Goal: Task Accomplishment & Management: Complete application form

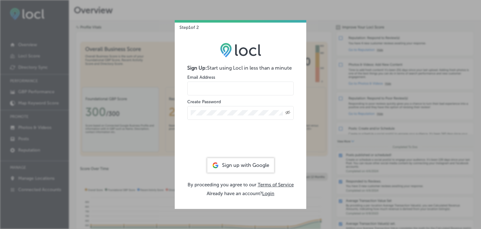
click at [207, 88] on input "email" at bounding box center [240, 88] width 107 height 14
type input "[EMAIL_ADDRESS][DOMAIN_NAME]"
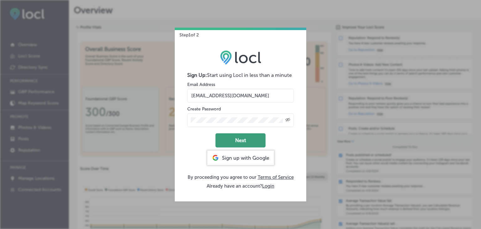
click at [243, 138] on button "Next" at bounding box center [241, 140] width 50 height 14
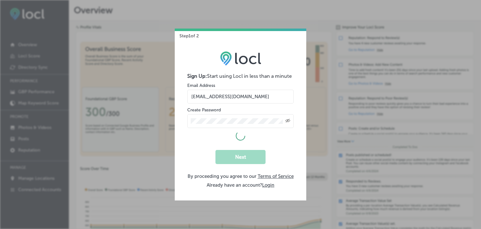
select select "US"
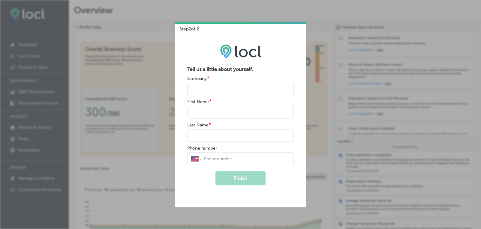
click at [207, 87] on input "name" at bounding box center [240, 89] width 107 height 13
type input "Hypno-Vie"
click at [200, 112] on input "name" at bounding box center [240, 112] width 107 height 13
type input "Nathalie"
click at [207, 135] on input "name" at bounding box center [240, 135] width 107 height 13
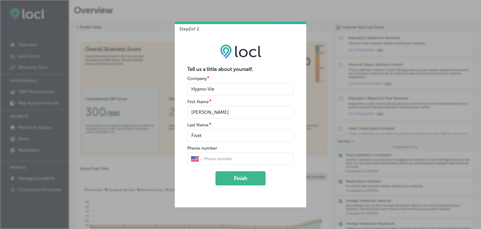
type input "Fiset"
click at [221, 158] on input "tel" at bounding box center [246, 159] width 87 height 6
type input "(438) 397-859"
select select "CA"
type input "(438) 397-8598"
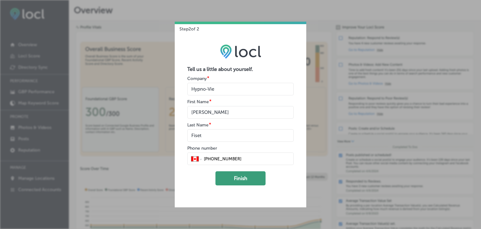
click at [248, 179] on button "Finish" at bounding box center [241, 178] width 50 height 14
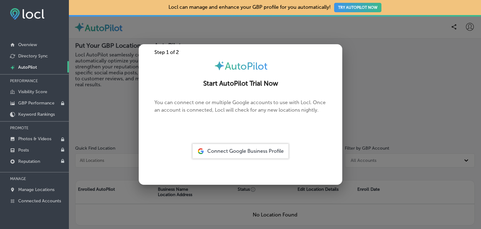
click at [272, 151] on span "Connect Google Business Profile" at bounding box center [245, 151] width 76 height 6
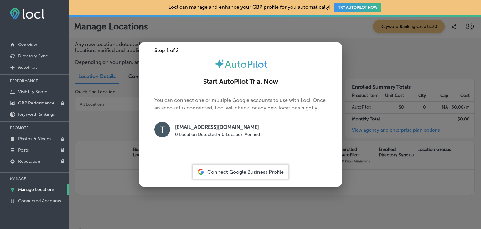
click at [255, 171] on span "Connect Google Business Profile" at bounding box center [245, 172] width 76 height 6
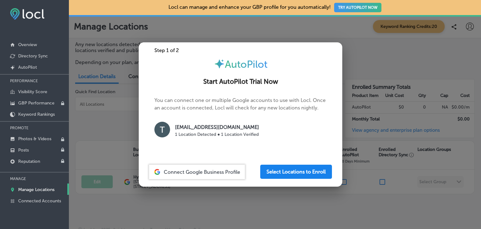
click at [309, 173] on button "Select Locations to Enroll" at bounding box center [296, 172] width 72 height 14
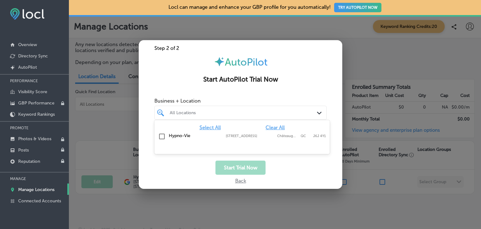
click at [313, 112] on div "All Locations" at bounding box center [244, 112] width 148 height 5
click at [160, 136] on input "checkbox" at bounding box center [162, 137] width 8 height 8
click at [383, 68] on div at bounding box center [240, 114] width 481 height 229
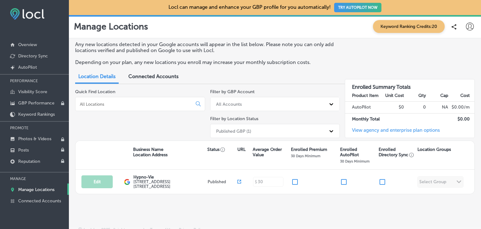
scroll to position [6, 0]
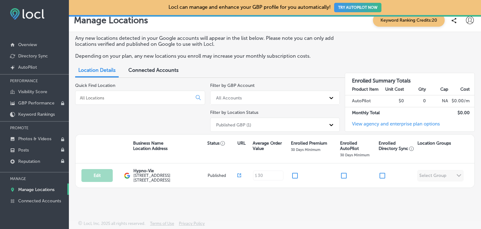
click at [46, 188] on p "Manage Locations" at bounding box center [36, 189] width 36 height 5
click at [103, 126] on div "Quick Find Location" at bounding box center [140, 108] width 130 height 51
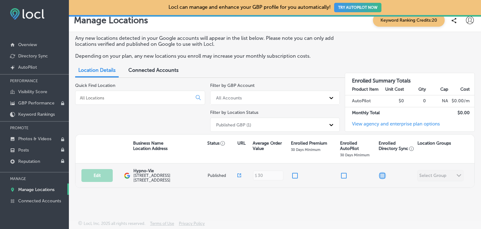
click at [379, 174] on input "checkbox" at bounding box center [383, 176] width 8 height 8
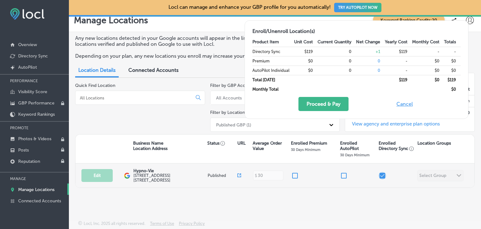
click at [379, 175] on input "checkbox" at bounding box center [383, 176] width 8 height 8
checkbox input "false"
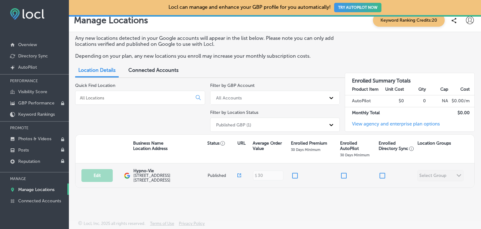
click at [431, 175] on div "Edit This location is not published yet. Hypno-Vie 149 Rue Colpron , Châteaugua…" at bounding box center [275, 175] width 399 height 24
click at [238, 175] on icon at bounding box center [240, 175] width 4 height 4
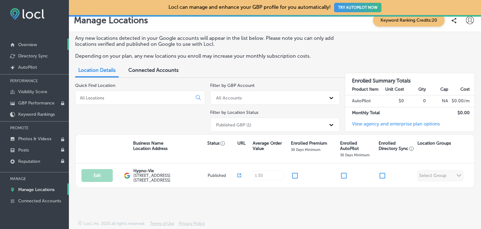
click at [29, 43] on p "Overview" at bounding box center [27, 44] width 19 height 5
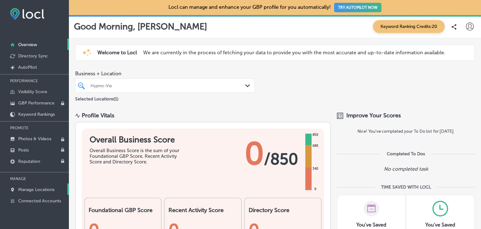
click at [45, 187] on p "Manage Locations" at bounding box center [36, 189] width 36 height 5
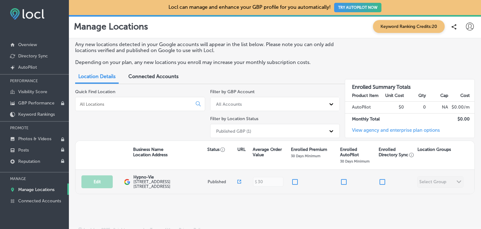
click at [456, 181] on div "Edit This location is not published yet. Hypno-Vie 149 Rue Colpron , Châteaugua…" at bounding box center [275, 182] width 399 height 24
click at [450, 180] on div "Edit This location is not published yet. Hypno-Vie 149 Rue Colpron , Châteaugua…" at bounding box center [275, 182] width 399 height 24
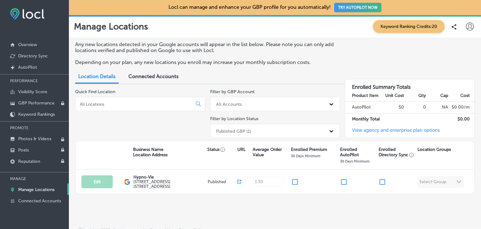
scroll to position [6, 0]
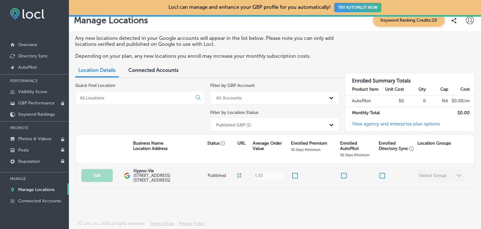
click at [171, 173] on label "149 Rue Colpron , Châteauguay, QC J6J 4Y1, CA" at bounding box center [169, 177] width 73 height 9
click at [238, 174] on icon at bounding box center [240, 175] width 4 height 4
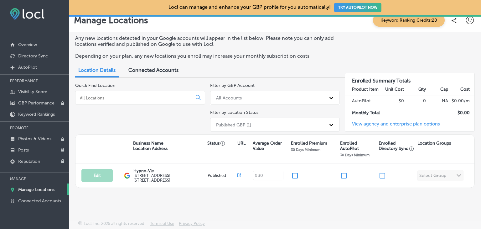
scroll to position [0, 0]
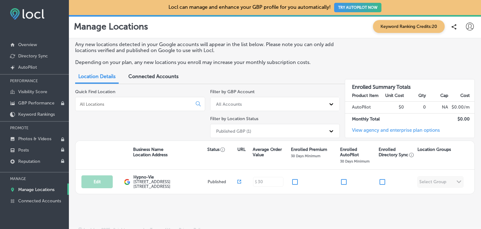
click at [157, 75] on span "Connected Accounts" at bounding box center [153, 76] width 50 height 6
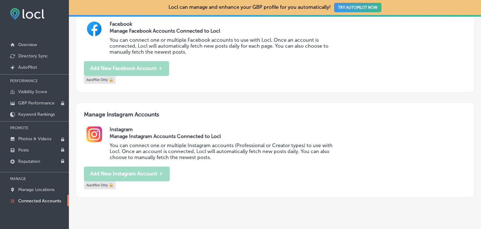
scroll to position [309, 0]
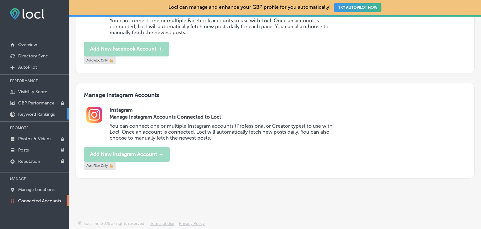
click at [30, 113] on p "Keyword Rankings" at bounding box center [36, 114] width 37 height 5
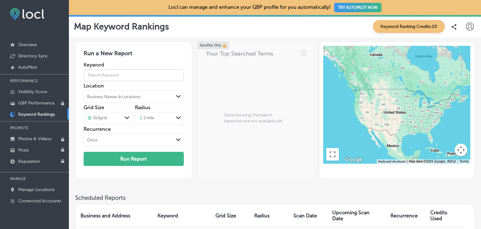
click at [108, 72] on input "text" at bounding box center [134, 75] width 101 height 18
type input "hypnose naissance"
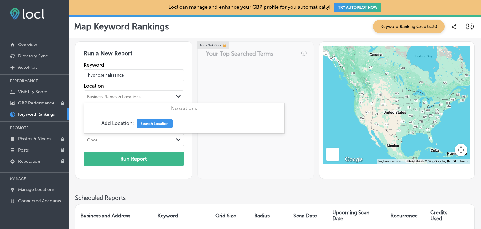
click at [138, 94] on div "Business Names & Locations" at bounding box center [114, 96] width 54 height 5
click at [159, 121] on button "Search Location" at bounding box center [155, 123] width 36 height 9
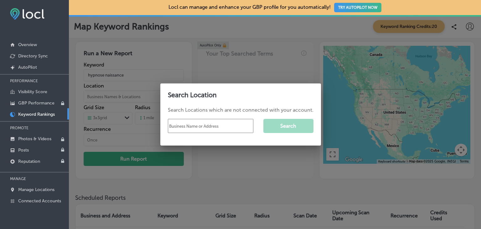
click at [254, 74] on div at bounding box center [240, 114] width 481 height 229
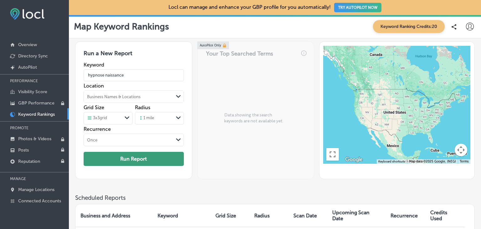
click at [145, 158] on button "Run Report" at bounding box center [134, 159] width 101 height 14
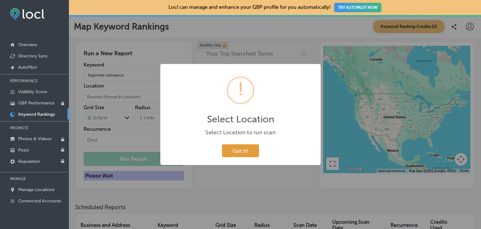
click at [242, 147] on button "Got It!" at bounding box center [240, 150] width 37 height 13
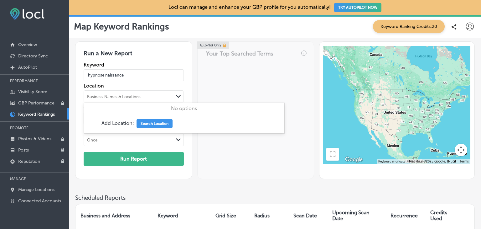
click at [125, 93] on div "Business Names & Locations" at bounding box center [129, 96] width 90 height 9
click at [123, 122] on p "Add Location:" at bounding box center [118, 123] width 33 height 6
click at [160, 124] on button "Search Location" at bounding box center [155, 123] width 36 height 9
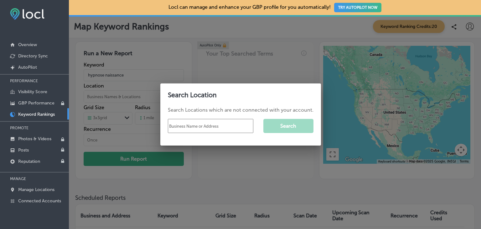
click at [189, 126] on input "text" at bounding box center [211, 126] width 86 height 14
type input "Hypno-Vie"
click at [287, 127] on button "Search" at bounding box center [289, 126] width 50 height 14
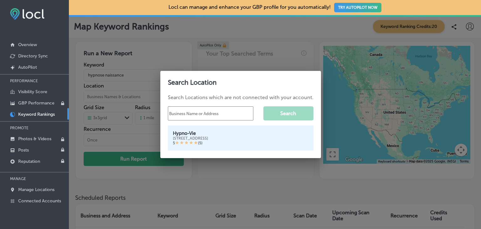
click at [224, 138] on div "149 Rue Colpron, Châteauguay, QC J6J 4Y1, Canada" at bounding box center [241, 138] width 136 height 4
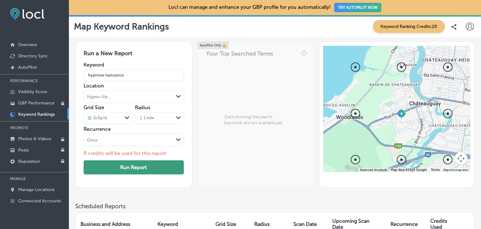
click at [130, 168] on button "Run Report" at bounding box center [134, 167] width 101 height 14
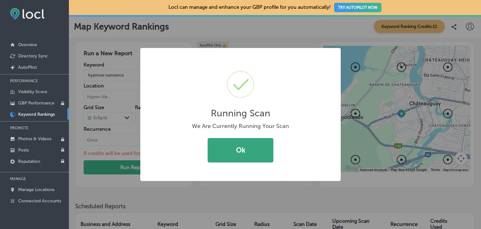
click at [242, 151] on button "Ok" at bounding box center [241, 150] width 66 height 24
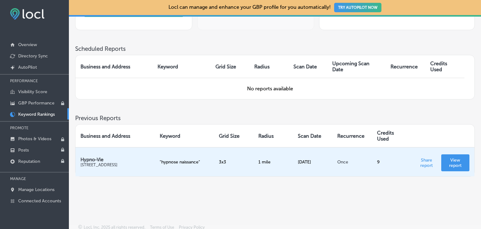
scroll to position [152, 0]
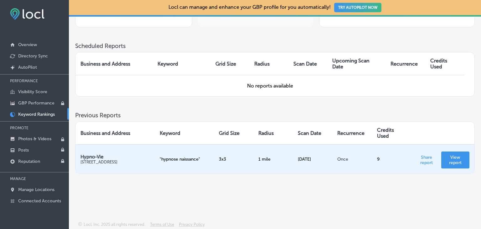
click at [458, 158] on p "View report" at bounding box center [456, 159] width 18 height 11
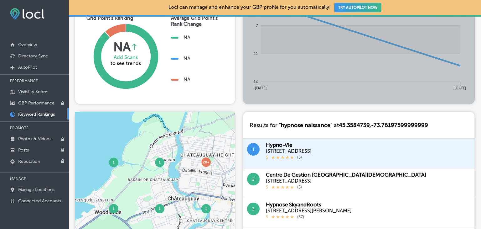
scroll to position [70, 0]
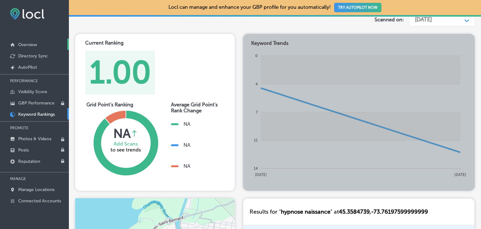
click at [33, 44] on p "Overview" at bounding box center [27, 44] width 19 height 5
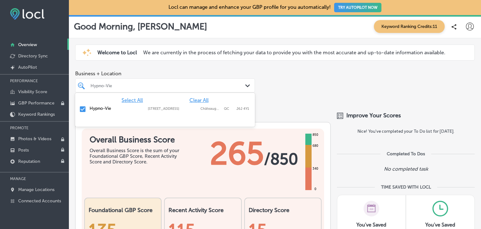
click at [212, 86] on div "Hypno-Vie" at bounding box center [168, 85] width 155 height 5
click at [134, 101] on span "Select All" at bounding box center [132, 100] width 21 height 6
click at [285, 93] on div "Business + Location option focused, 1 of 2. 2 results available. Use Up and Dow…" at bounding box center [275, 86] width 412 height 38
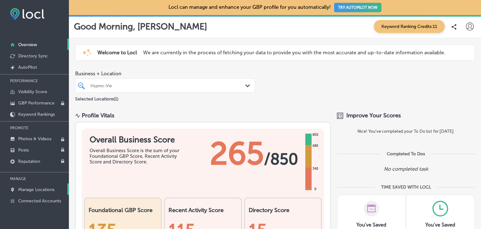
click at [48, 187] on p "Manage Locations" at bounding box center [36, 189] width 36 height 5
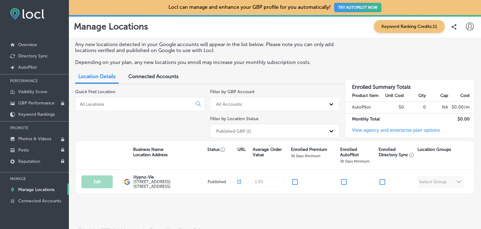
click at [122, 105] on input at bounding box center [135, 104] width 112 height 6
click at [29, 41] on link "Overview" at bounding box center [34, 44] width 69 height 11
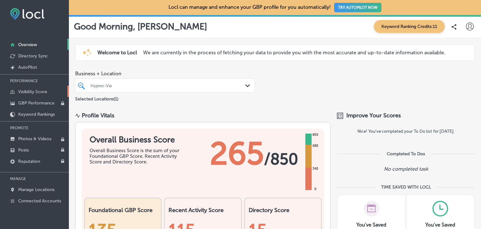
click at [34, 89] on p "Visibility Score" at bounding box center [32, 91] width 29 height 5
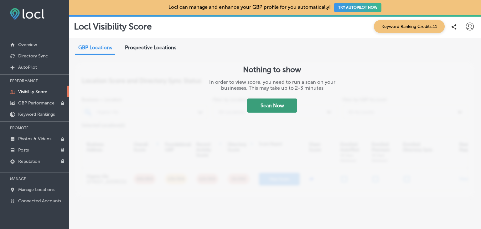
click at [277, 107] on button "Scan Now" at bounding box center [272, 105] width 50 height 14
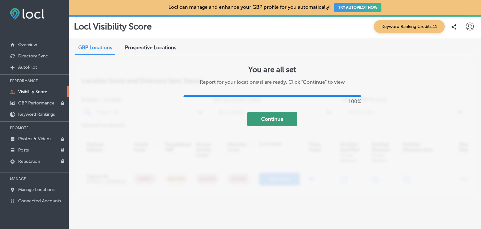
click at [284, 120] on button "Continue" at bounding box center [272, 119] width 50 height 14
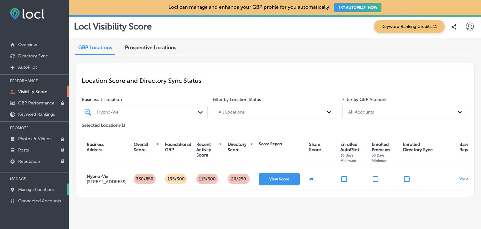
click at [43, 187] on p "Manage Locations" at bounding box center [36, 189] width 36 height 5
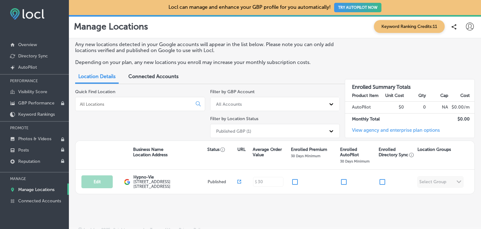
click at [466, 26] on icon at bounding box center [470, 27] width 8 height 8
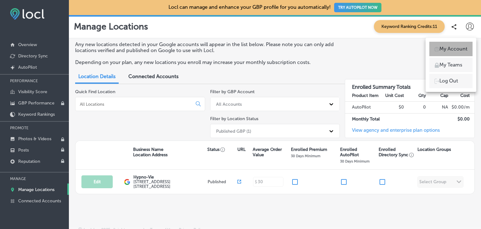
click at [462, 48] on p "My Account" at bounding box center [454, 49] width 28 height 8
select select "CA"
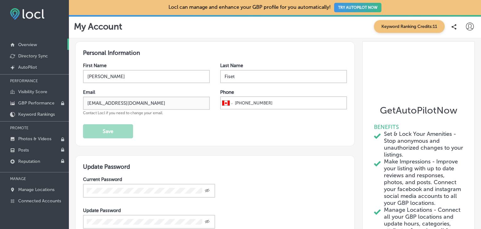
click at [32, 44] on p "Overview" at bounding box center [27, 44] width 19 height 5
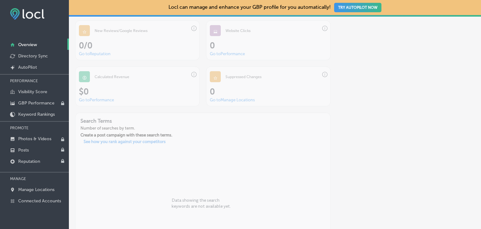
scroll to position [605, 0]
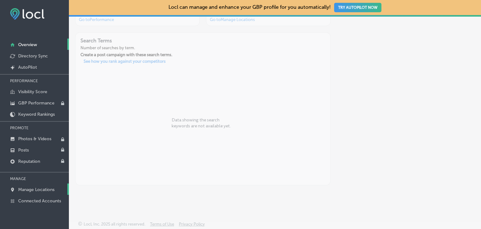
click at [37, 187] on p "Manage Locations" at bounding box center [36, 189] width 36 height 5
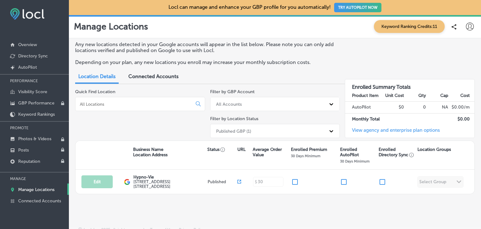
click at [121, 158] on div "Business Name Location Address Status URL Average Order Value Enrolled Premium …" at bounding box center [275, 155] width 399 height 29
click at [157, 154] on p "Business Name Location Address" at bounding box center [150, 152] width 34 height 11
